Goal: Information Seeking & Learning: Find specific fact

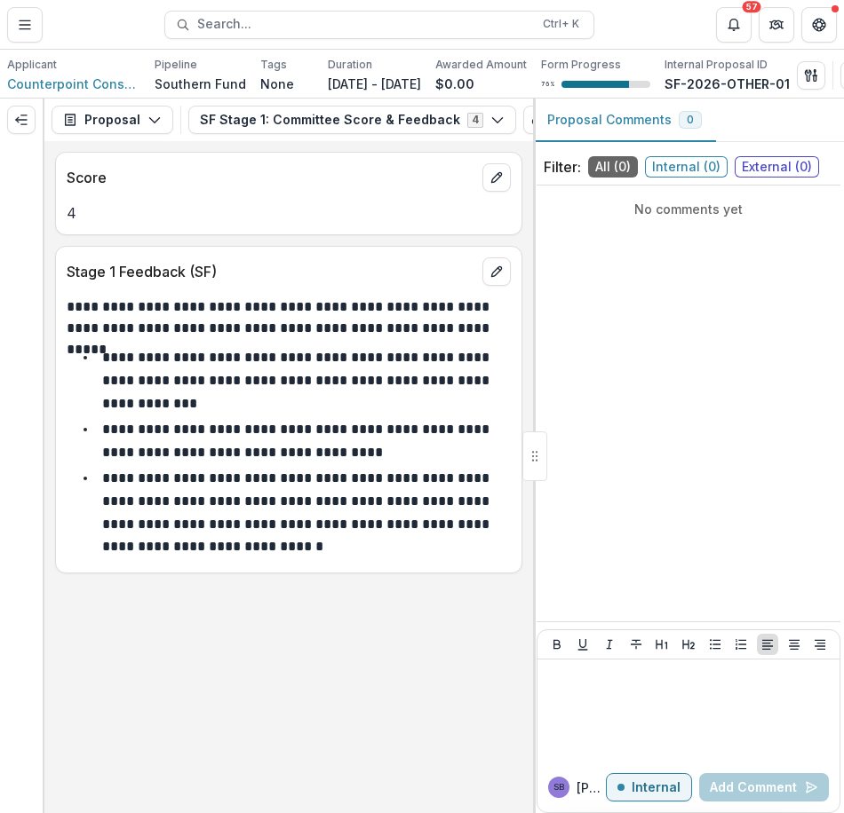
click at [254, 30] on span "Search..." at bounding box center [364, 24] width 335 height 15
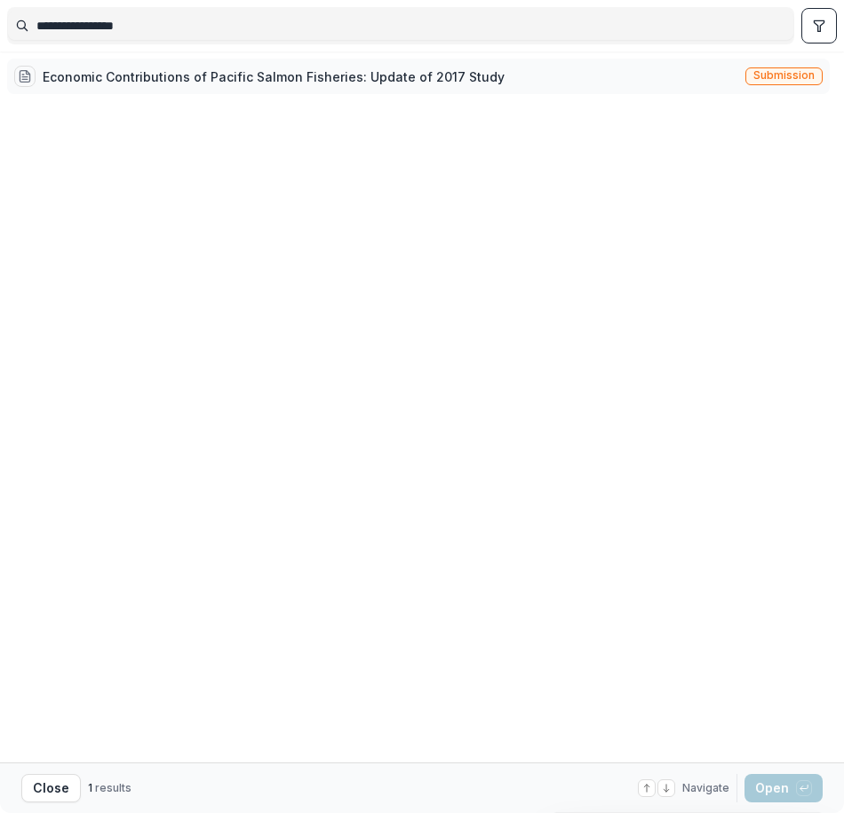
type input "**********"
click at [265, 76] on div "Economic Contributions of Pacific Salmon Fisheries: Update of 2017 Study" at bounding box center [274, 76] width 462 height 19
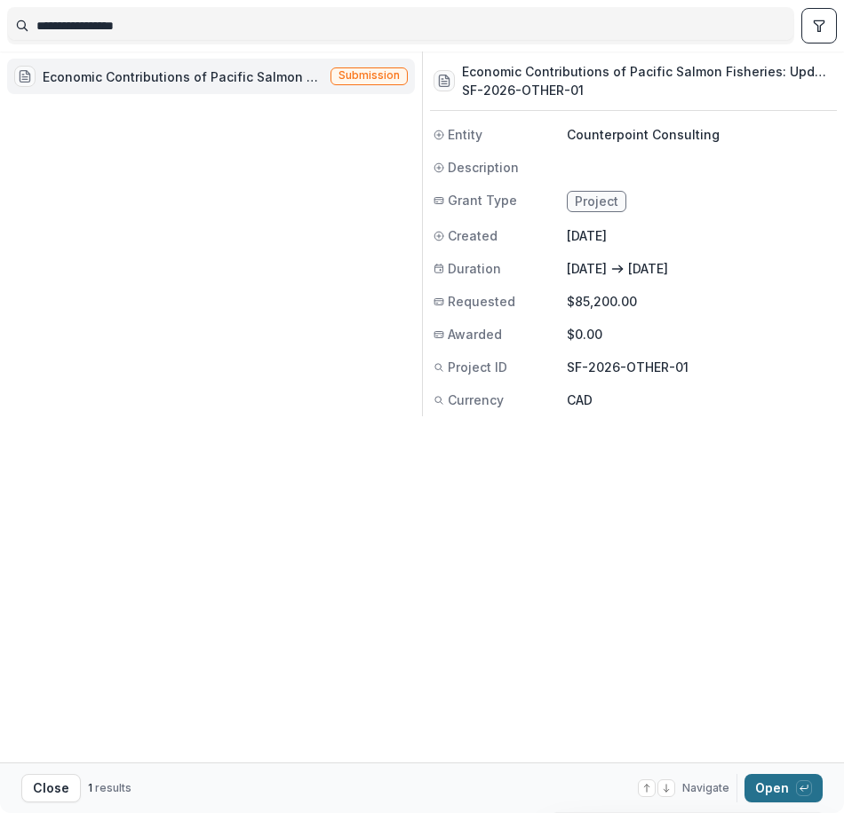
click at [773, 781] on button "Open with enter key" at bounding box center [783, 788] width 78 height 28
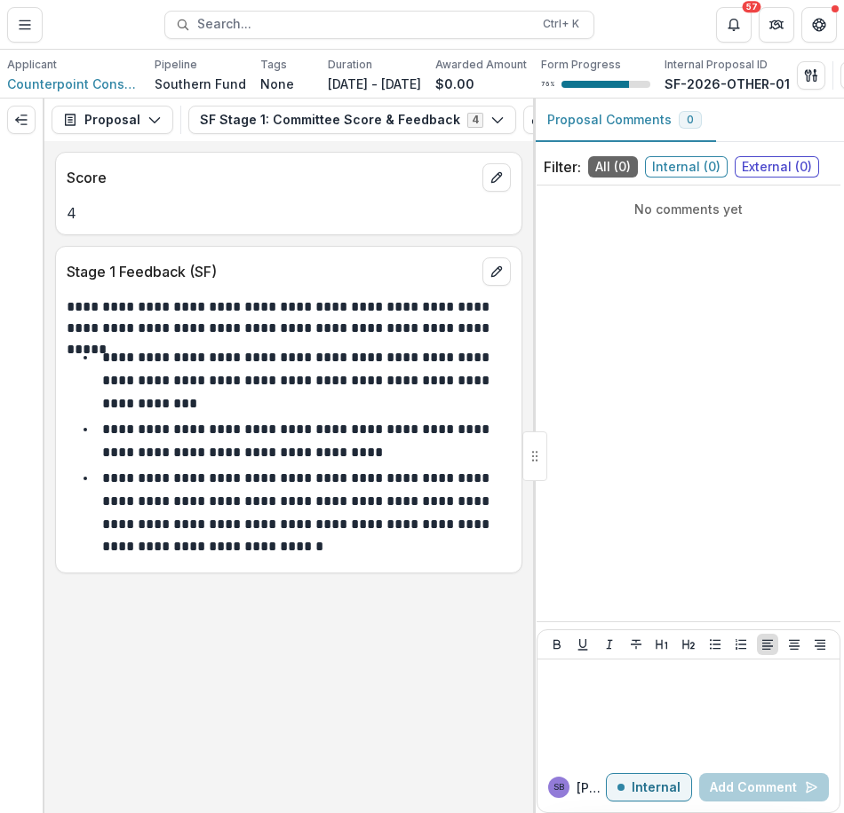
click at [273, 72] on p "Tags" at bounding box center [273, 65] width 27 height 16
click at [269, 124] on button "SF Stage 1: Committee Score & Feedback 4" at bounding box center [352, 120] width 328 height 28
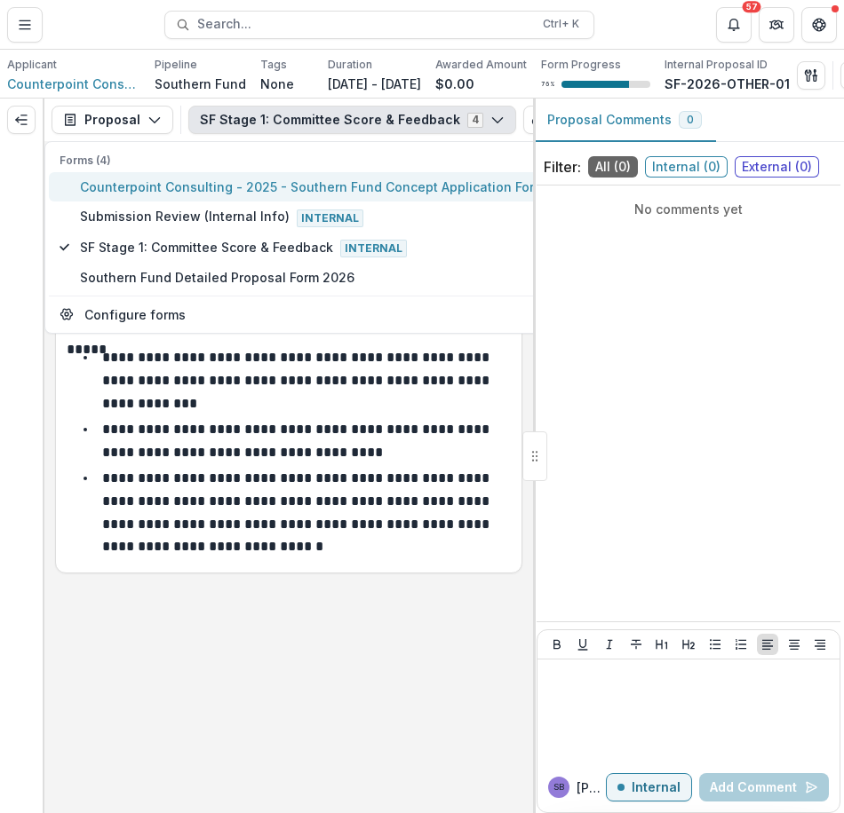
click at [258, 186] on span "Counterpoint Consulting - 2025 - Southern Fund Concept Application Form 2026" at bounding box center [330, 187] width 500 height 19
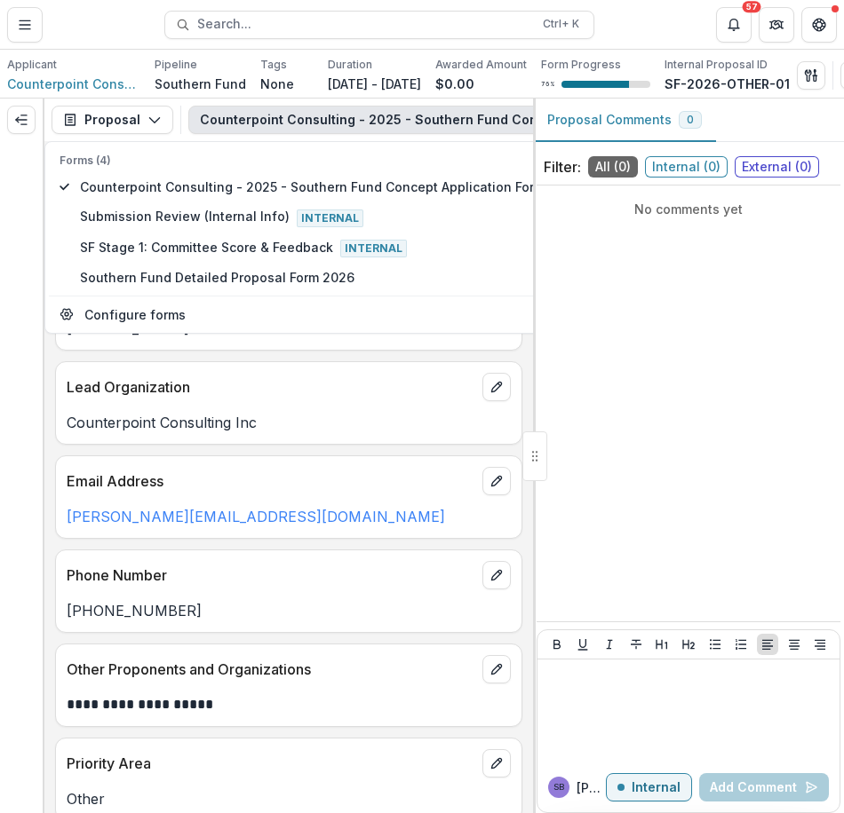
click at [335, 424] on p "Counterpoint Consulting Inc" at bounding box center [289, 422] width 444 height 21
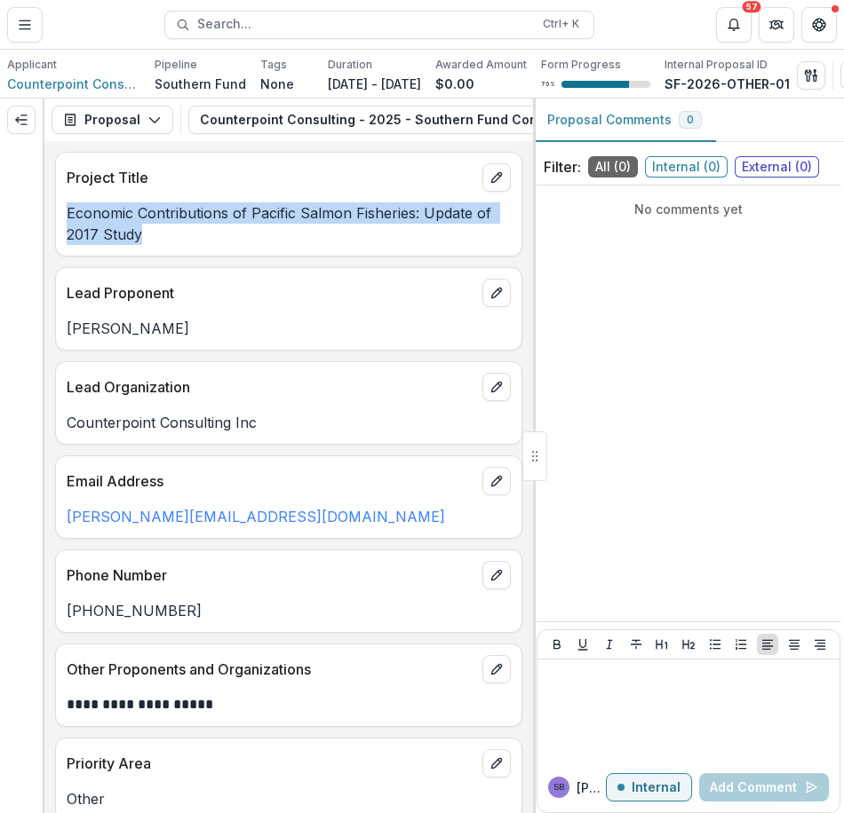
drag, startPoint x: 147, startPoint y: 251, endPoint x: 59, endPoint y: 224, distance: 92.1
click at [59, 224] on div "Economic Contributions of Pacific Salmon Fisheries: Update of 2017 Study" at bounding box center [288, 223] width 465 height 43
copy p "Economic Contributions of Pacific Salmon Fisheries: Update of 2017 Study"
